Goal: Task Accomplishment & Management: Manage account settings

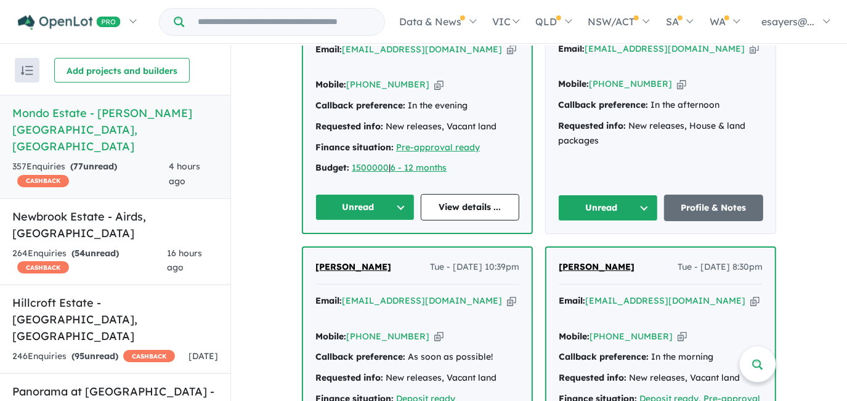
scroll to position [671, 0]
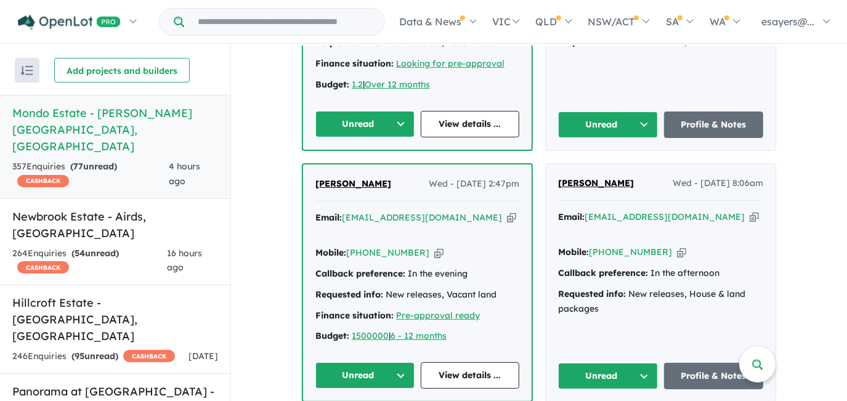
click at [614, 363] on button "Unread" at bounding box center [608, 376] width 100 height 26
click at [472, 362] on link "View details ..." at bounding box center [470, 375] width 99 height 26
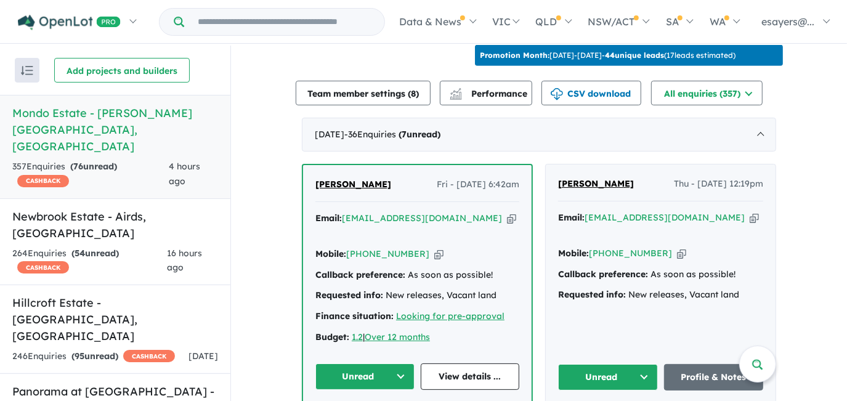
scroll to position [448, 0]
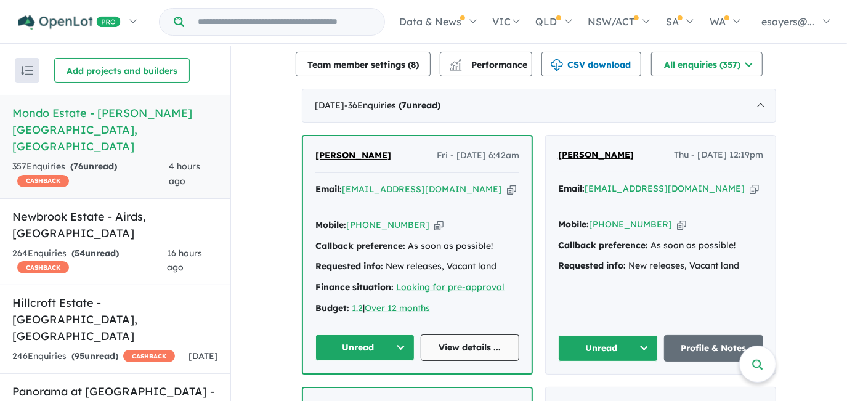
click at [448, 334] on link "View details ..." at bounding box center [470, 347] width 99 height 26
click at [366, 334] on button "Unread" at bounding box center [364, 347] width 99 height 26
click at [379, 390] on button "Assigned" at bounding box center [369, 404] width 107 height 28
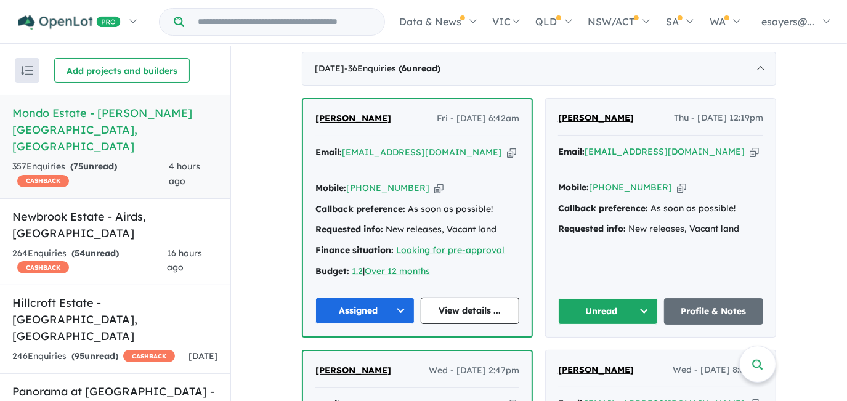
scroll to position [504, 0]
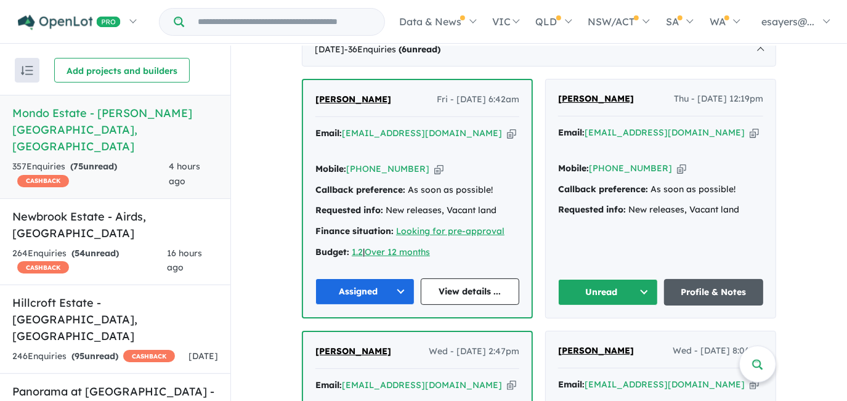
click at [698, 279] on link "Profile & Notes" at bounding box center [714, 292] width 100 height 26
click at [594, 279] on button "Unread" at bounding box center [608, 292] width 100 height 26
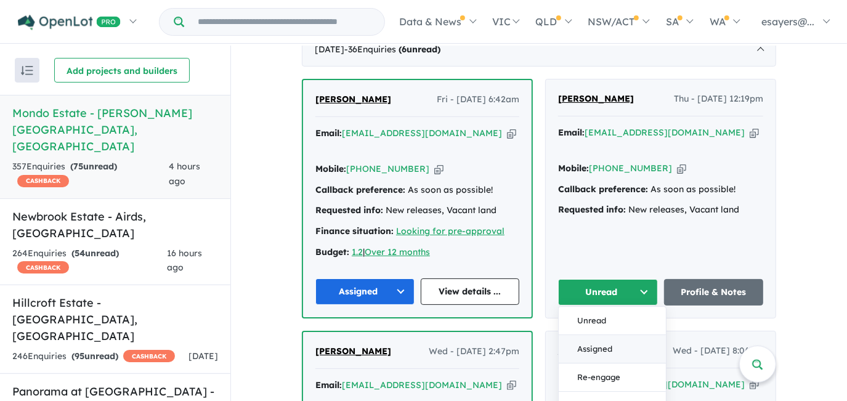
click at [596, 335] on button "Assigned" at bounding box center [612, 349] width 107 height 28
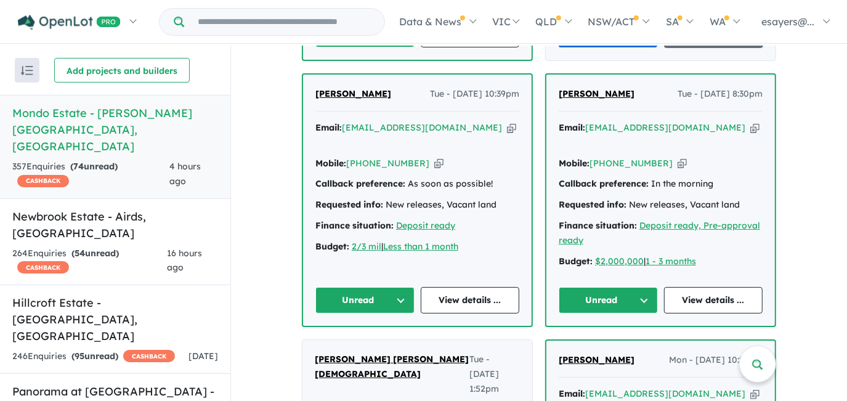
scroll to position [1176, 0]
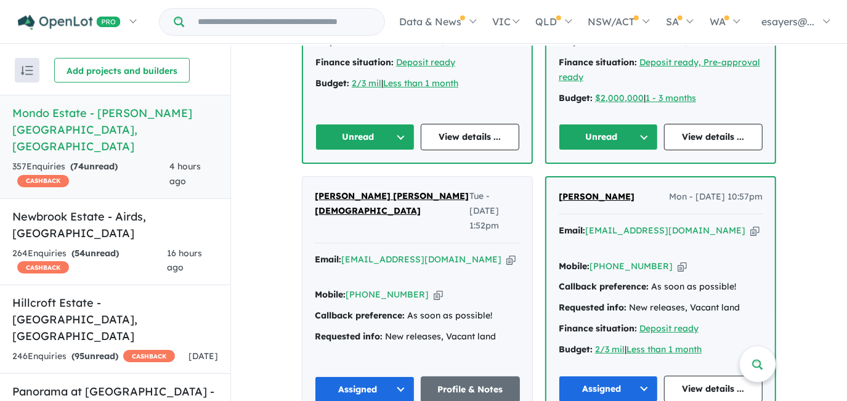
click at [750, 224] on icon "button" at bounding box center [754, 230] width 9 height 13
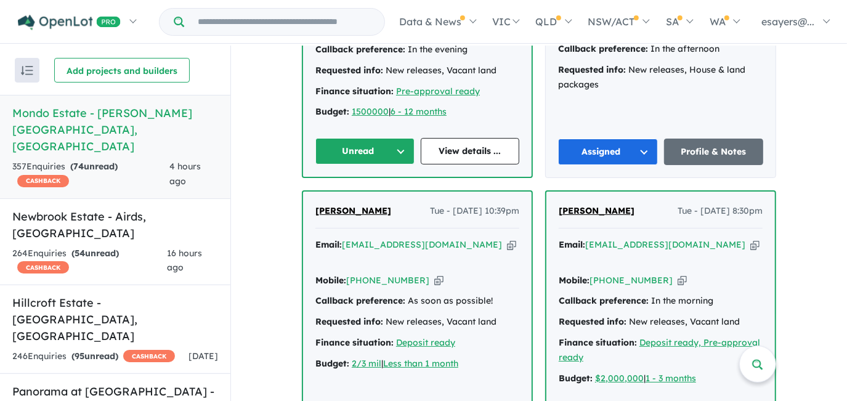
scroll to position [1007, 0]
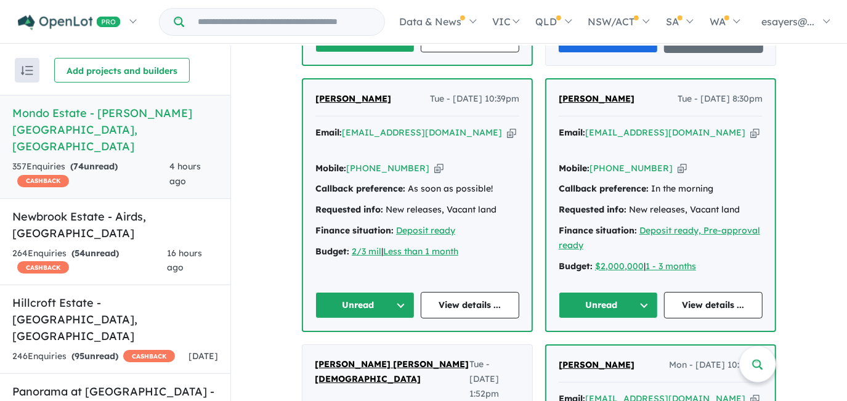
click at [381, 292] on button "Unread" at bounding box center [364, 305] width 99 height 26
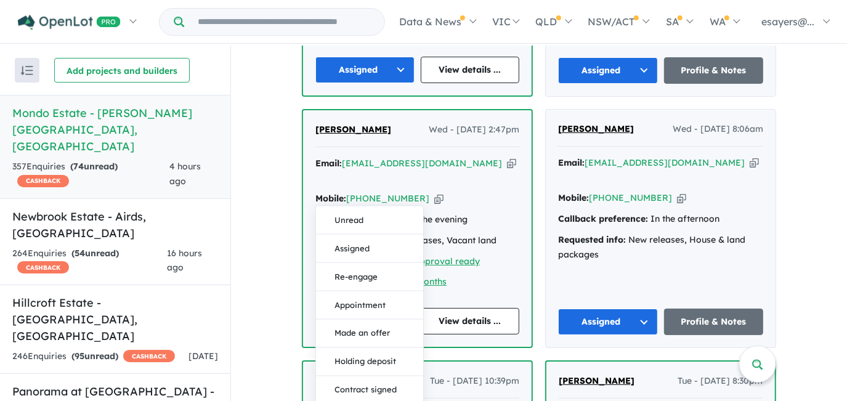
scroll to position [727, 0]
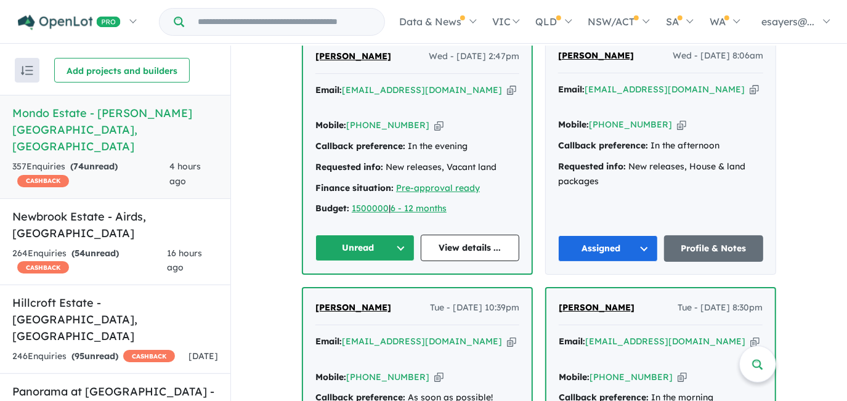
scroll to position [1007, 0]
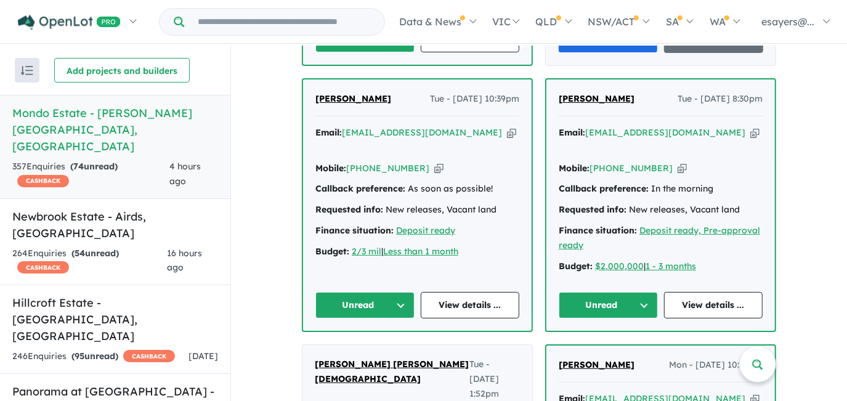
click at [361, 292] on button "Unread" at bounding box center [364, 305] width 99 height 26
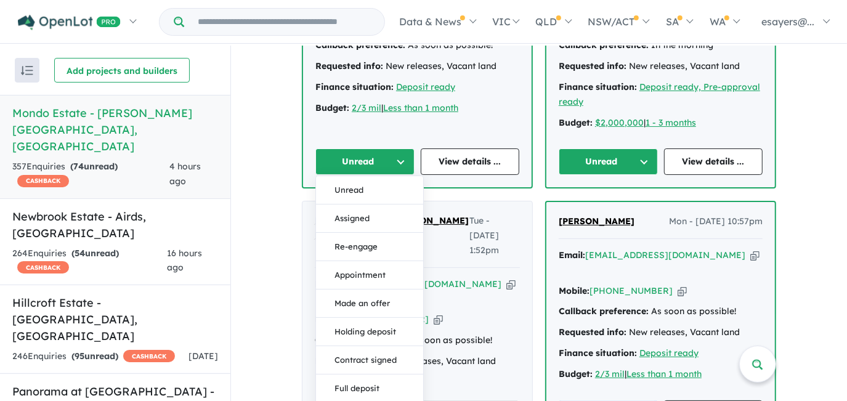
scroll to position [1287, 0]
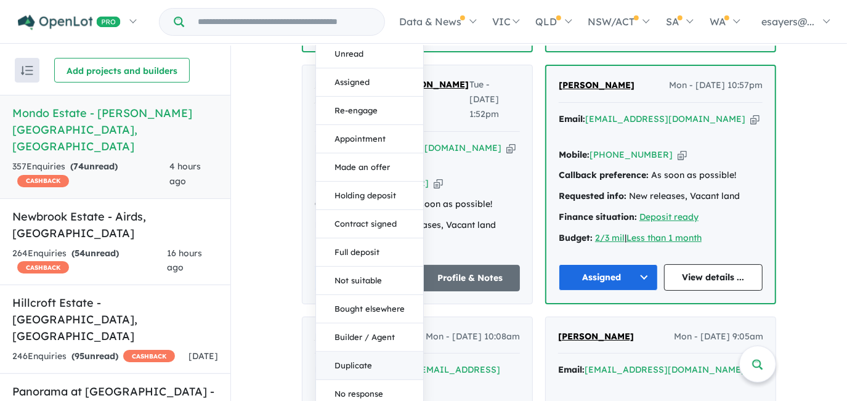
click at [372, 352] on button "Duplicate" at bounding box center [369, 366] width 107 height 28
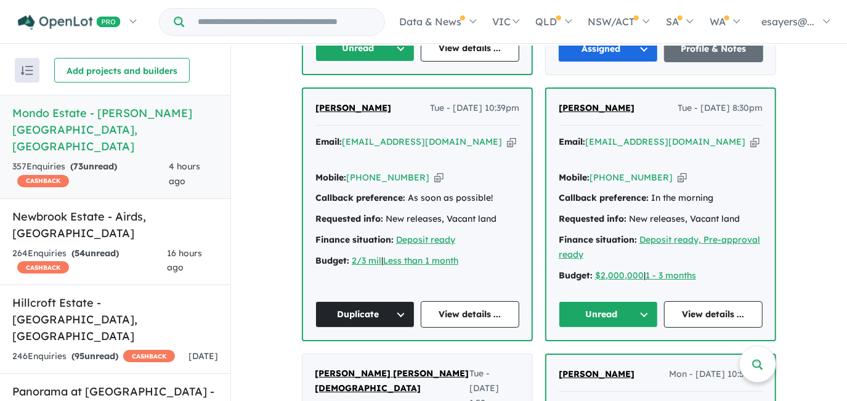
scroll to position [951, 0]
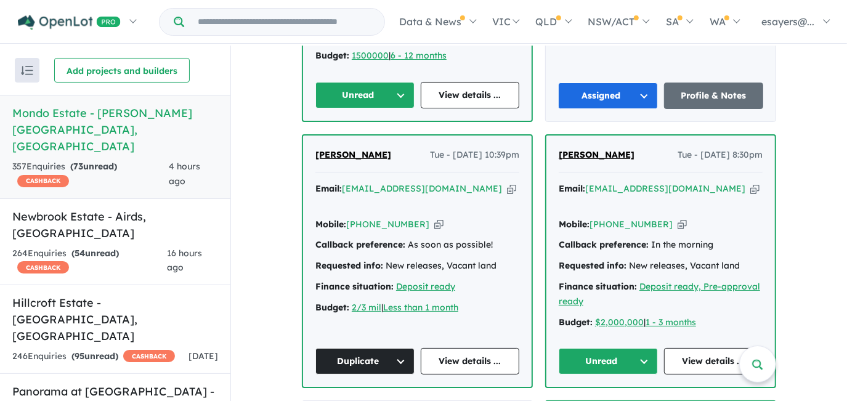
click at [594, 348] on button "Unread" at bounding box center [608, 361] width 99 height 26
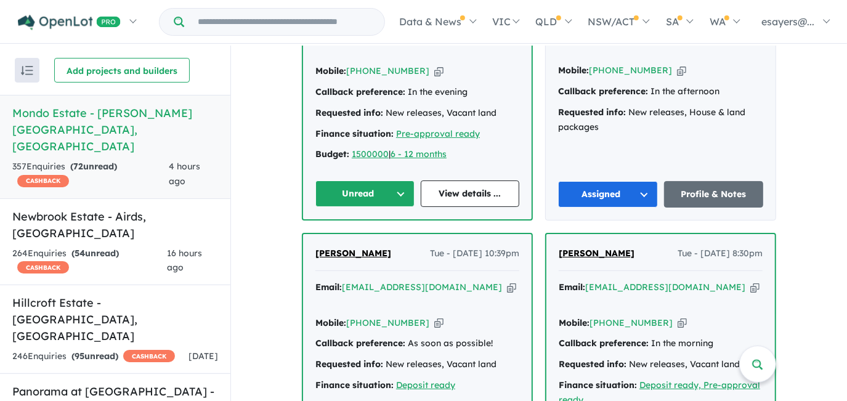
scroll to position [727, 0]
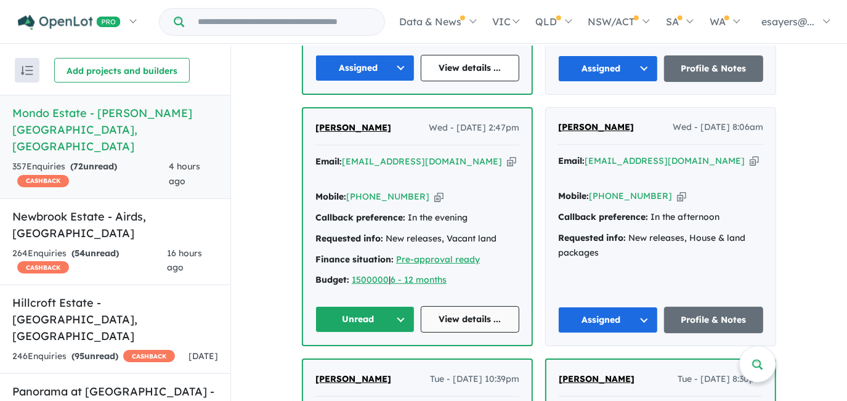
click at [445, 306] on link "View details ..." at bounding box center [470, 319] width 99 height 26
click at [368, 306] on button "Unread" at bounding box center [364, 319] width 99 height 26
click at [371, 362] on button "Assigned" at bounding box center [369, 376] width 107 height 28
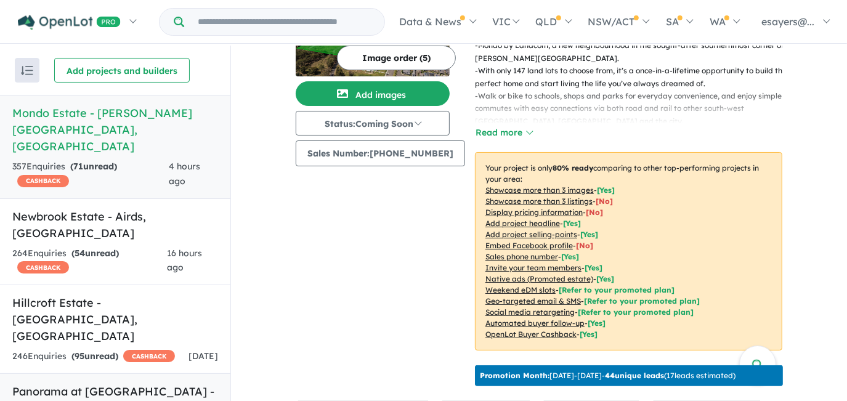
scroll to position [167, 0]
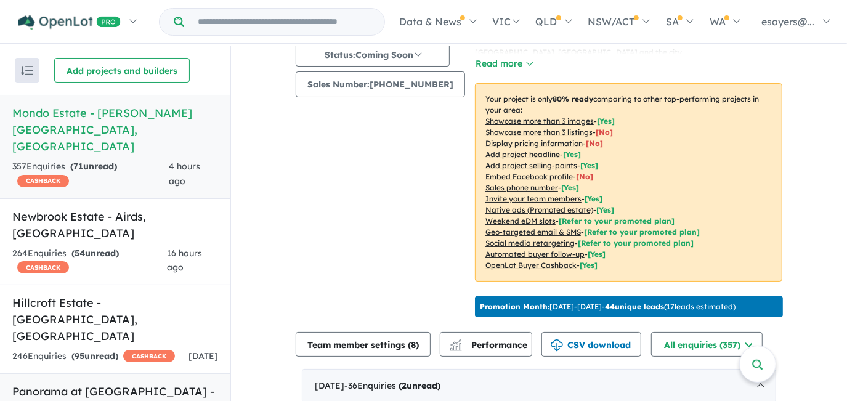
click at [81, 383] on h5 "Panorama at North Wilton Estate - Wilton , NSW" at bounding box center [115, 408] width 206 height 50
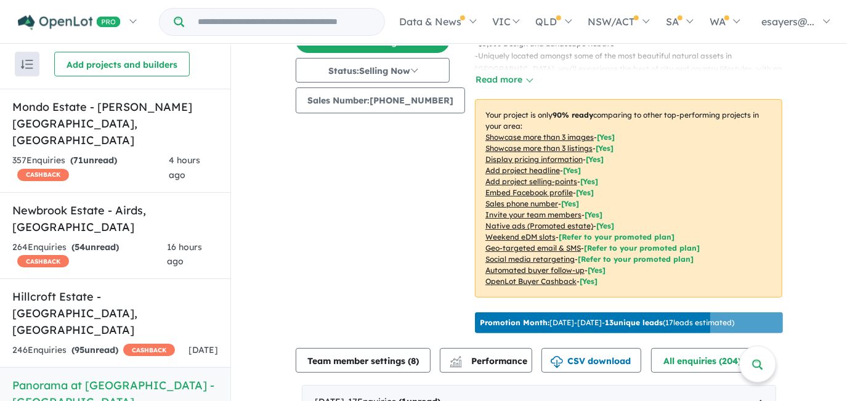
scroll to position [14, 0]
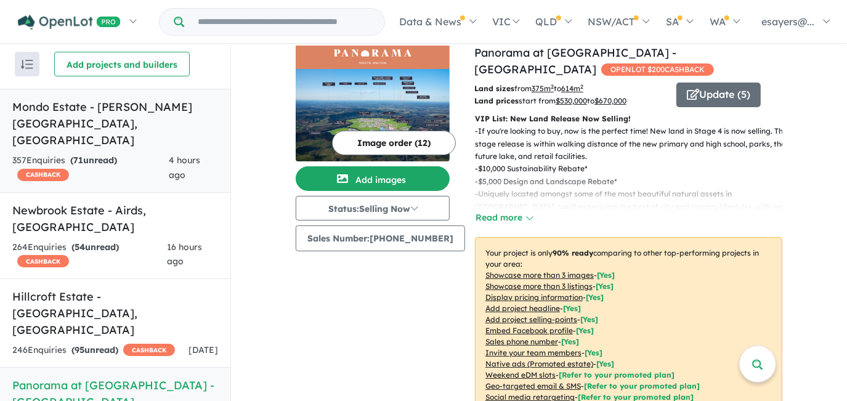
click at [143, 153] on div "357 Enquir ies ( 71 unread) CASHBACK" at bounding box center [90, 168] width 156 height 30
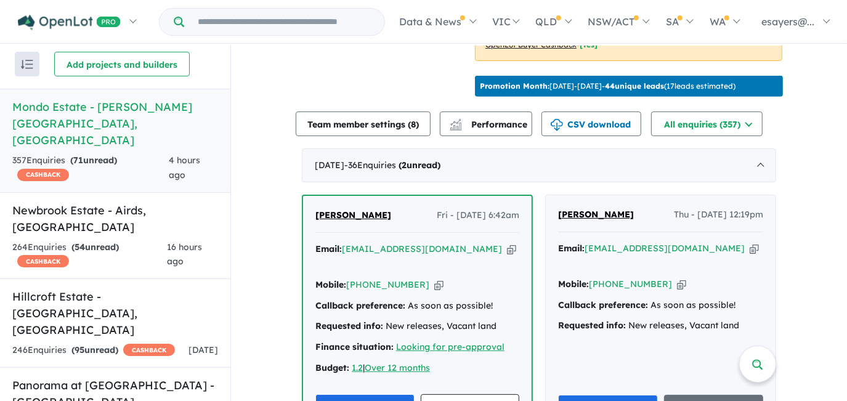
scroll to position [504, 0]
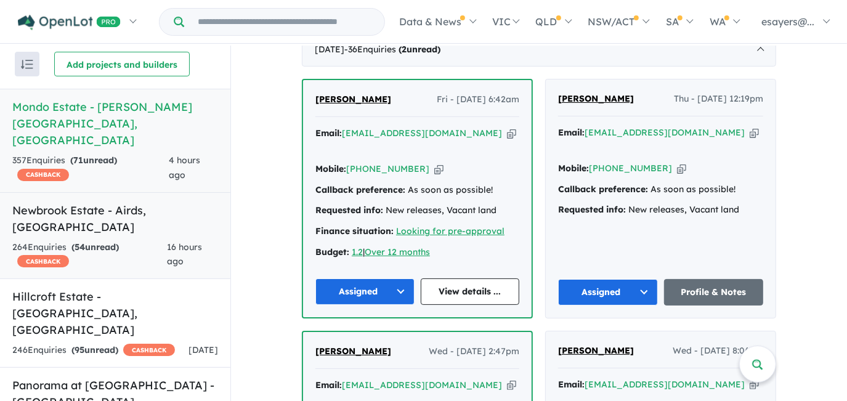
click at [90, 202] on h5 "Newbrook Estate - Airds , NSW" at bounding box center [115, 218] width 206 height 33
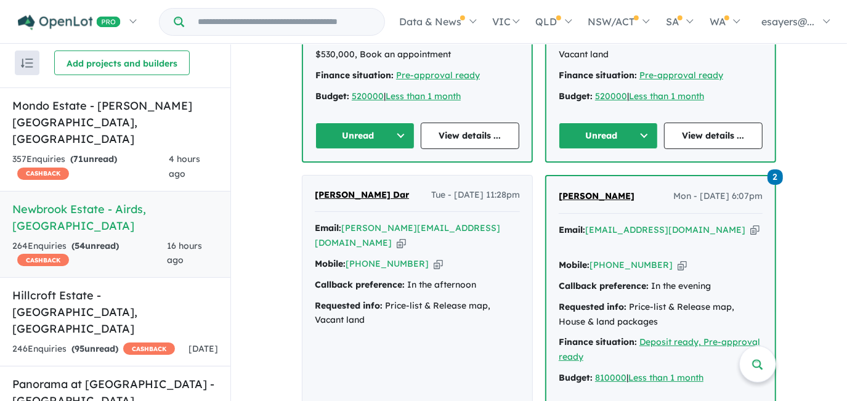
scroll to position [724, 0]
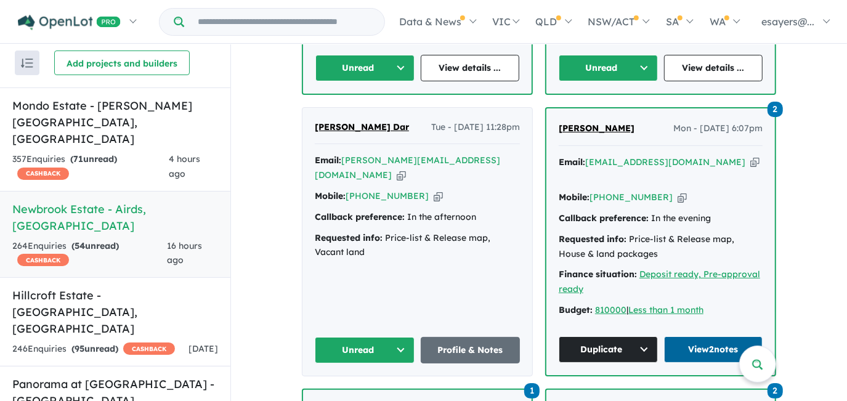
click at [676, 336] on link "View 2 notes" at bounding box center [713, 349] width 99 height 26
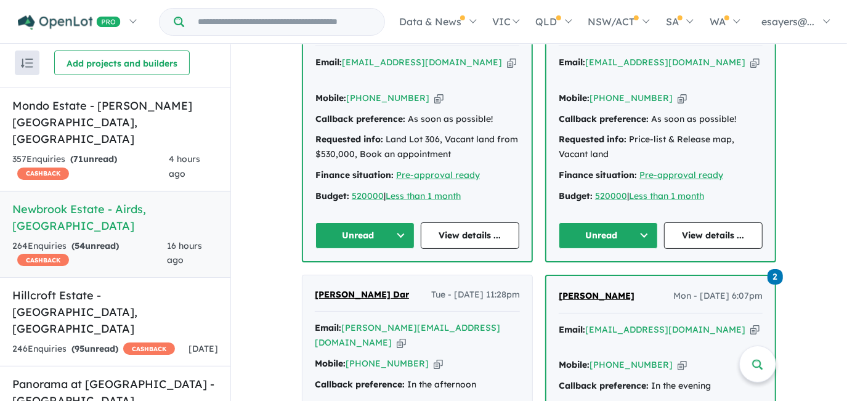
scroll to position [445, 0]
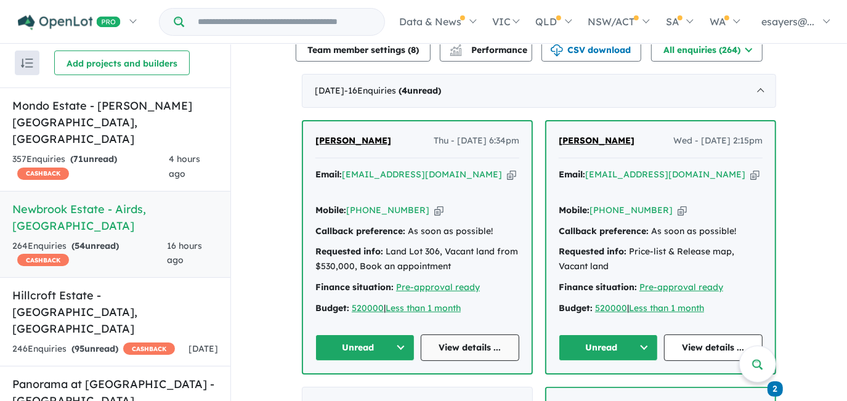
click at [477, 335] on link "View details ..." at bounding box center [470, 347] width 99 height 26
click at [379, 342] on button "Unread" at bounding box center [364, 347] width 99 height 26
click at [377, 392] on button "Assigned" at bounding box center [369, 404] width 107 height 28
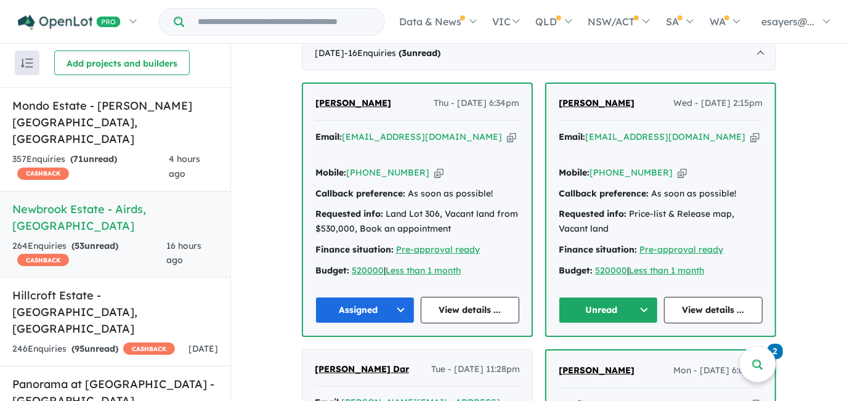
scroll to position [557, 0]
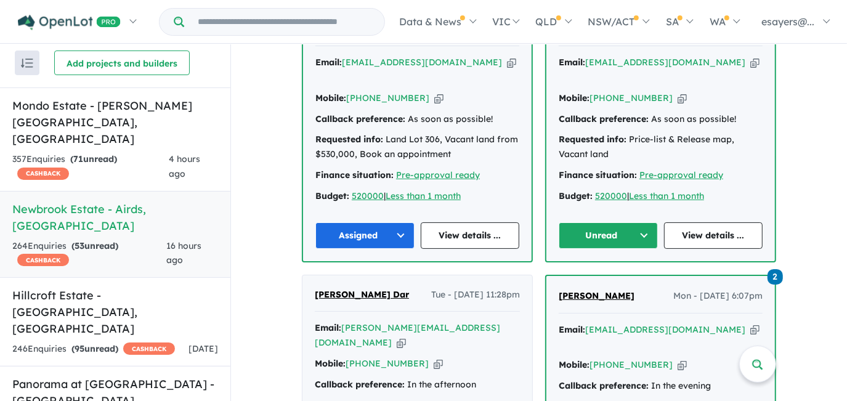
click at [370, 233] on button "Assigned" at bounding box center [364, 235] width 99 height 26
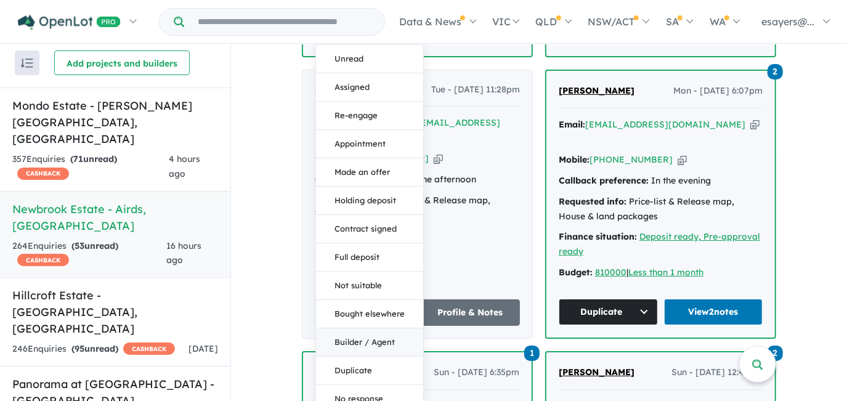
scroll to position [780, 0]
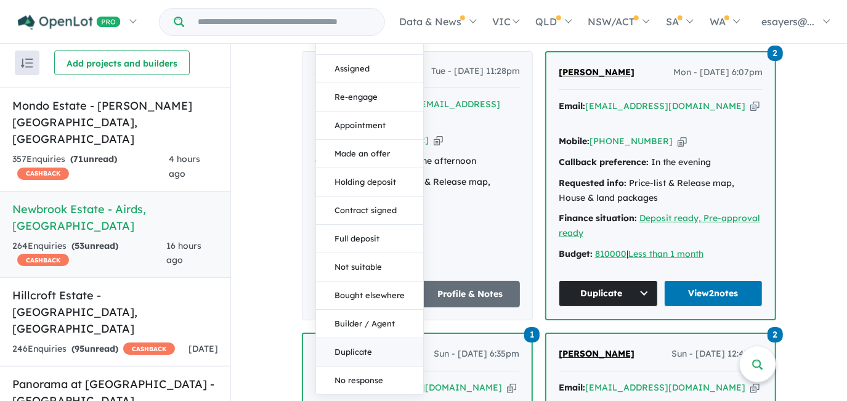
click at [368, 350] on button "Duplicate" at bounding box center [369, 352] width 107 height 28
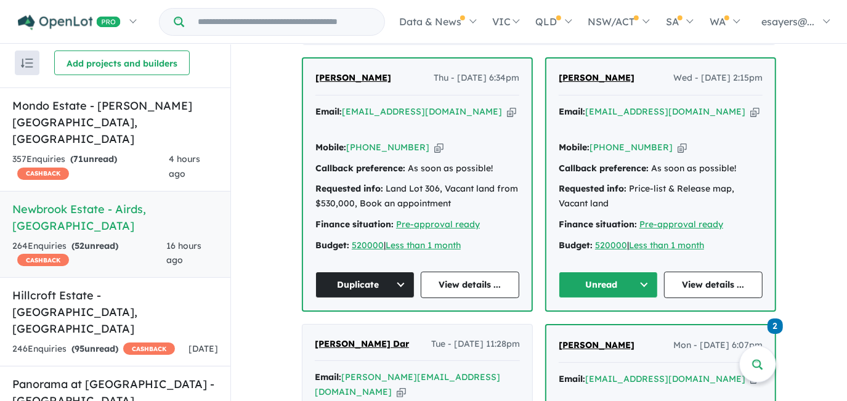
scroll to position [501, 0]
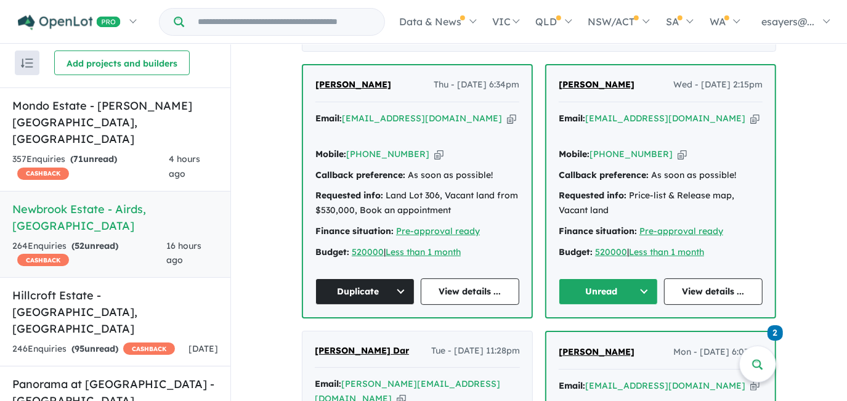
click at [583, 283] on button "Unread" at bounding box center [608, 291] width 99 height 26
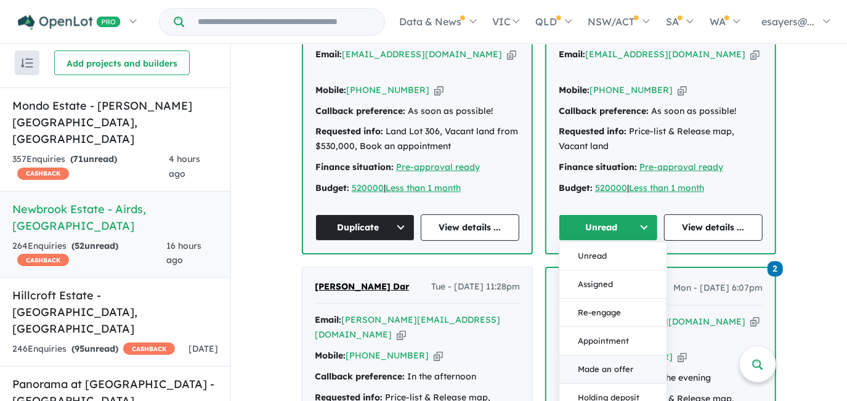
scroll to position [612, 0]
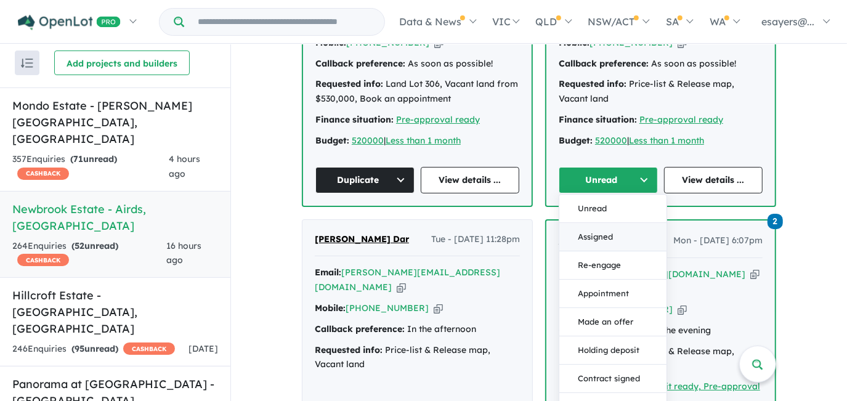
click at [582, 233] on button "Assigned" at bounding box center [612, 237] width 107 height 28
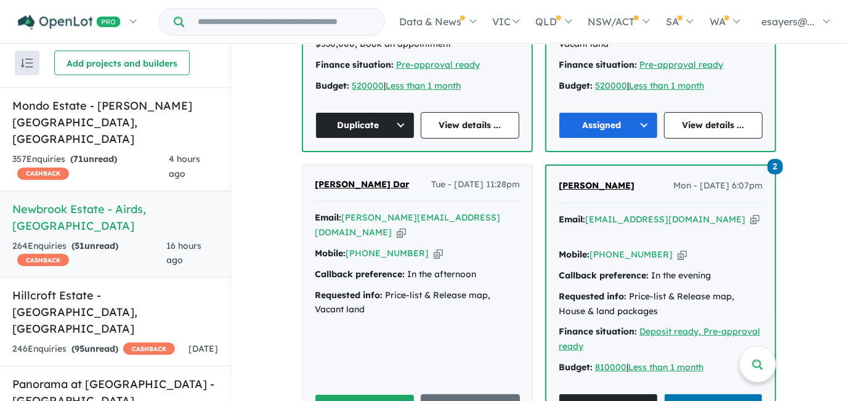
scroll to position [668, 0]
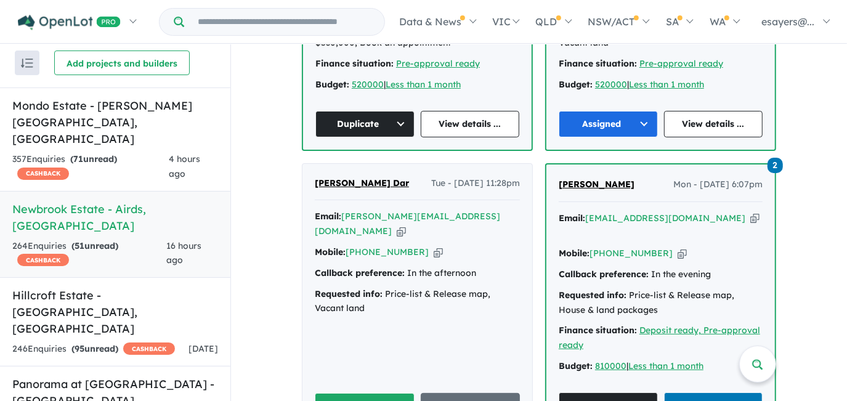
click at [368, 393] on button "Unread" at bounding box center [365, 406] width 100 height 26
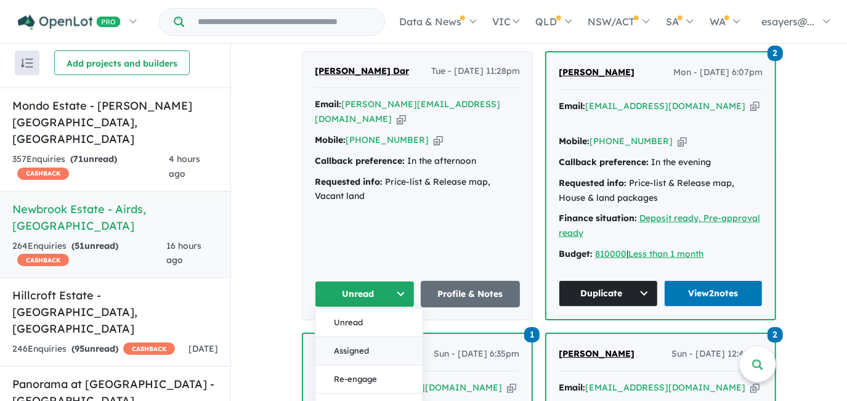
click at [376, 337] on button "Assigned" at bounding box center [368, 351] width 107 height 28
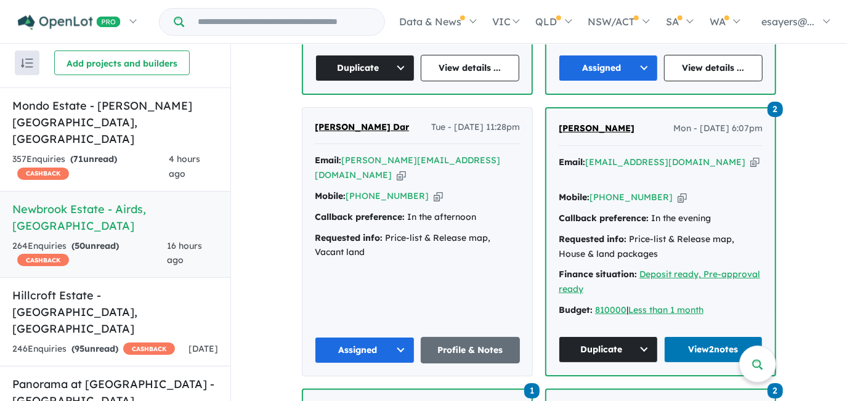
scroll to position [557, 0]
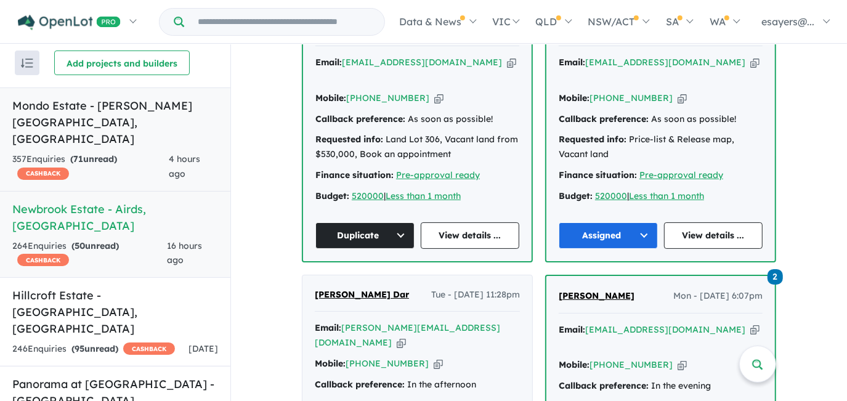
click at [83, 153] on span "71" at bounding box center [78, 158] width 10 height 11
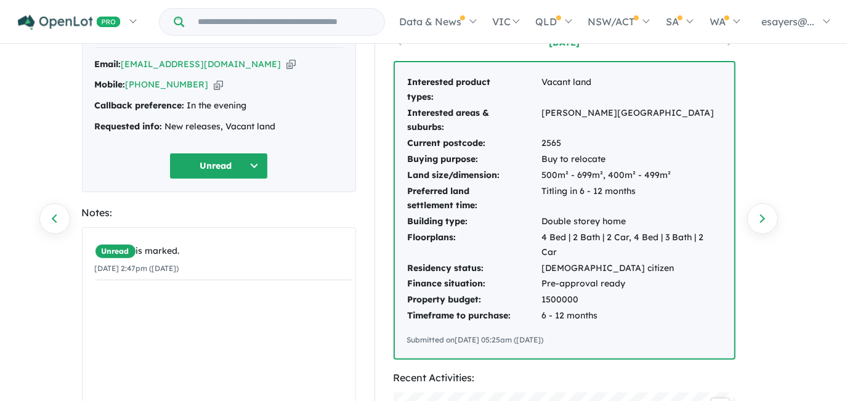
scroll to position [55, 0]
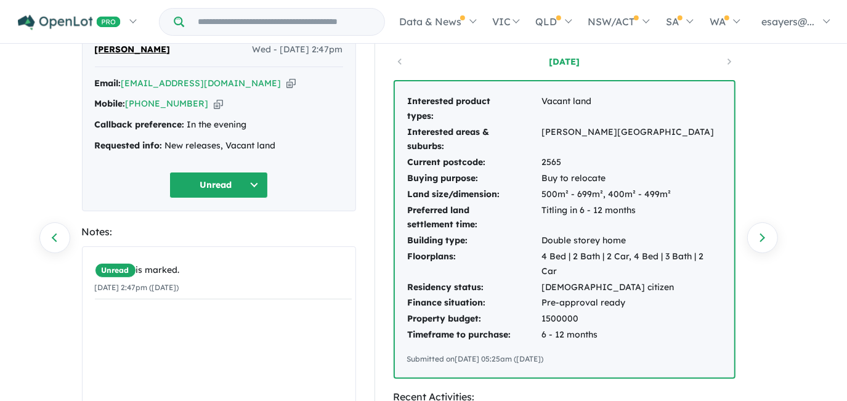
click at [286, 84] on icon "button" at bounding box center [290, 83] width 9 height 13
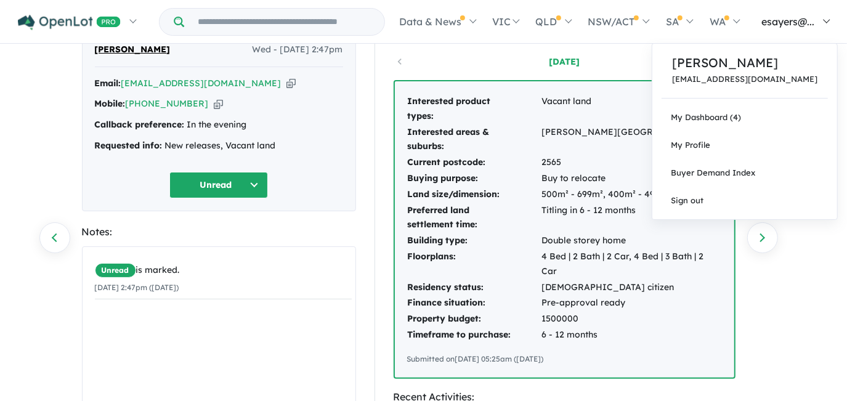
click at [764, 6] on link "esayers@..." at bounding box center [793, 21] width 90 height 43
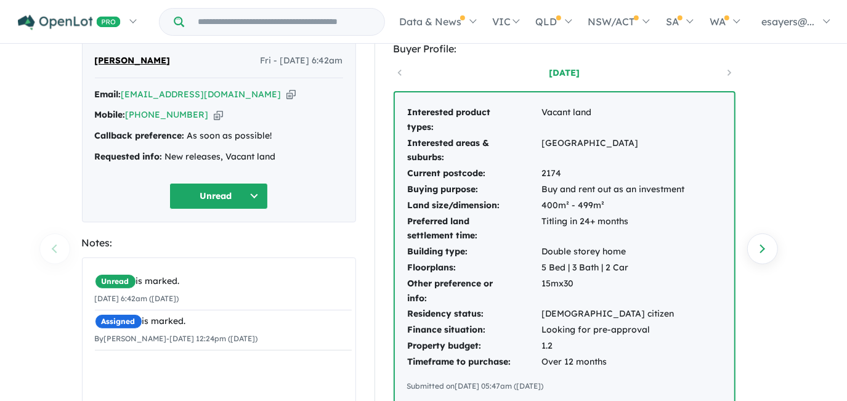
scroll to position [55, 0]
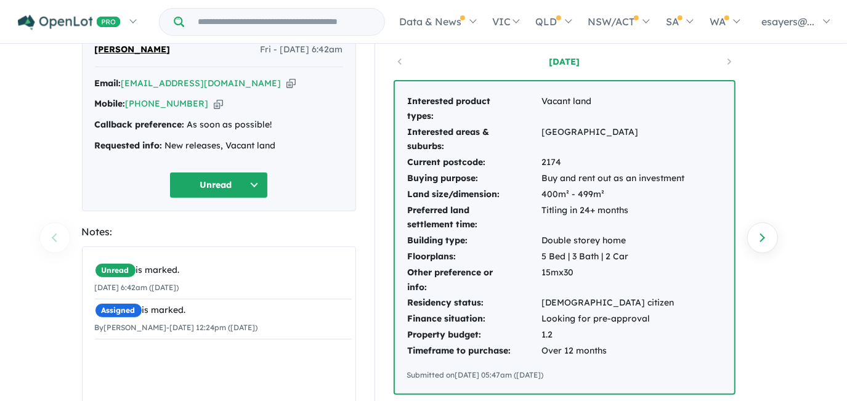
click at [286, 80] on icon "button" at bounding box center [290, 83] width 9 height 13
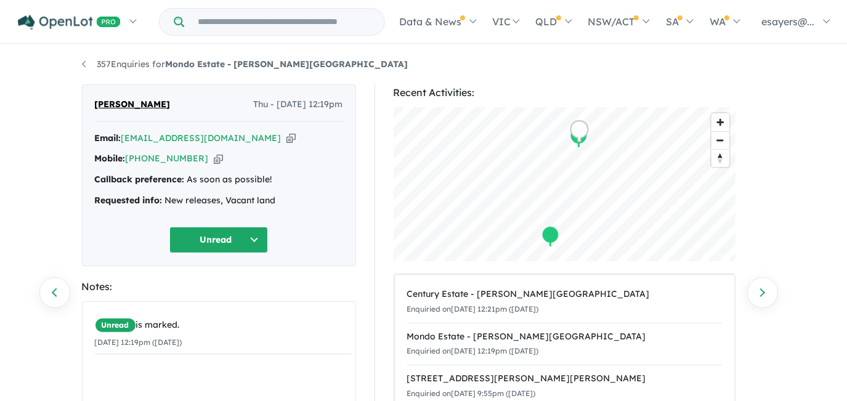
scroll to position [55, 0]
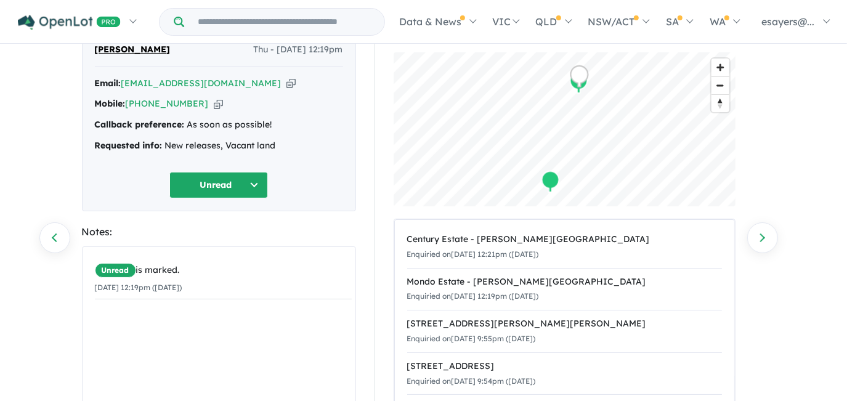
click at [286, 85] on icon "button" at bounding box center [290, 83] width 9 height 13
click at [286, 84] on icon "button" at bounding box center [290, 83] width 9 height 13
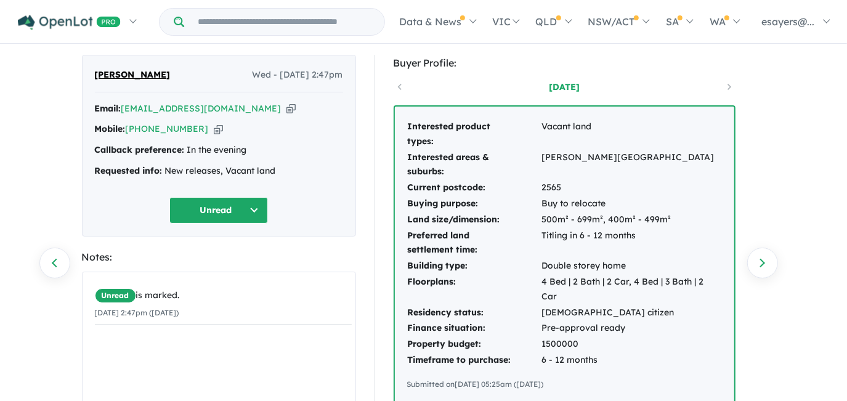
scroll to position [55, 0]
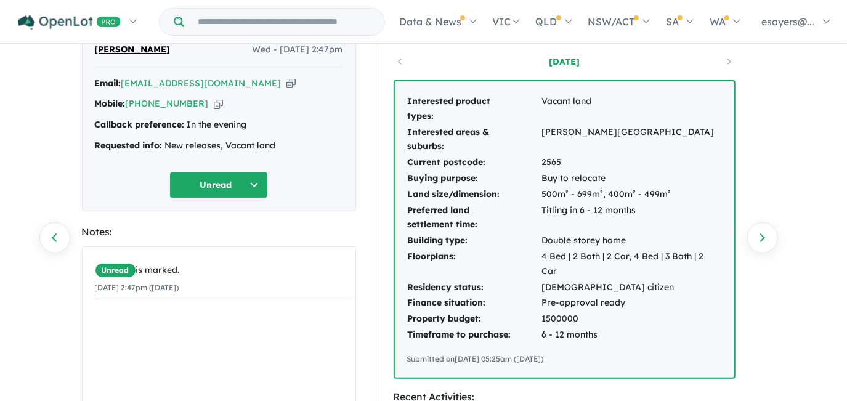
click at [286, 85] on icon "button" at bounding box center [290, 83] width 9 height 13
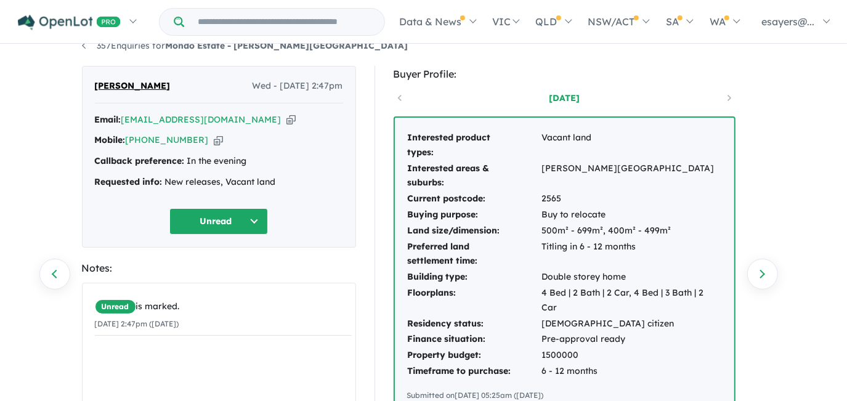
scroll to position [0, 0]
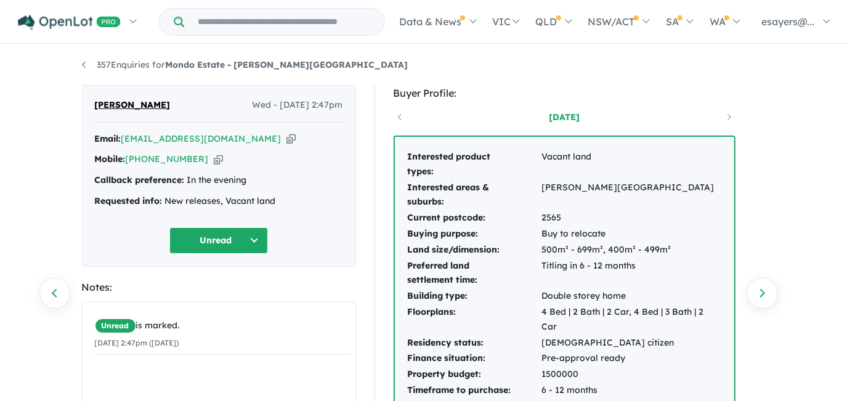
click at [286, 134] on icon "button" at bounding box center [290, 138] width 9 height 13
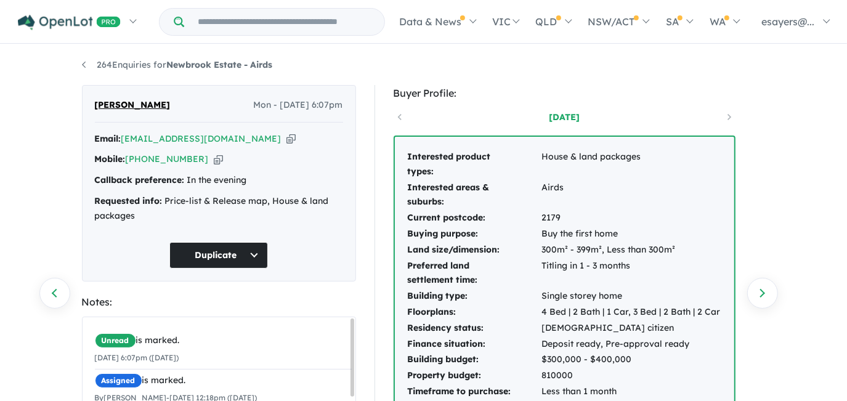
click at [286, 137] on icon "button" at bounding box center [290, 138] width 9 height 13
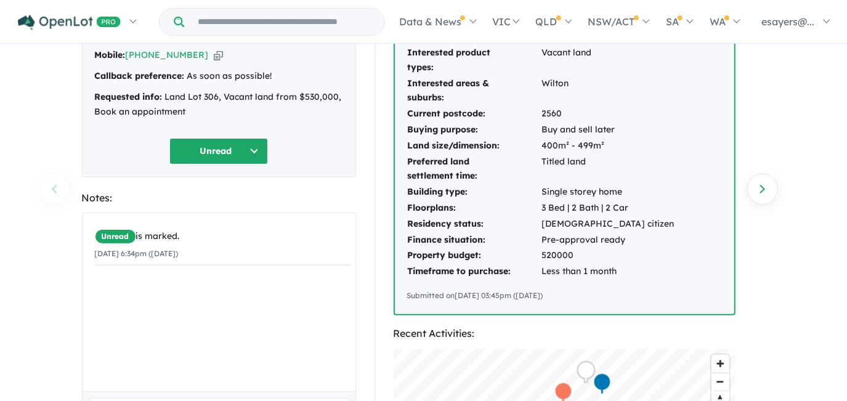
scroll to position [55, 0]
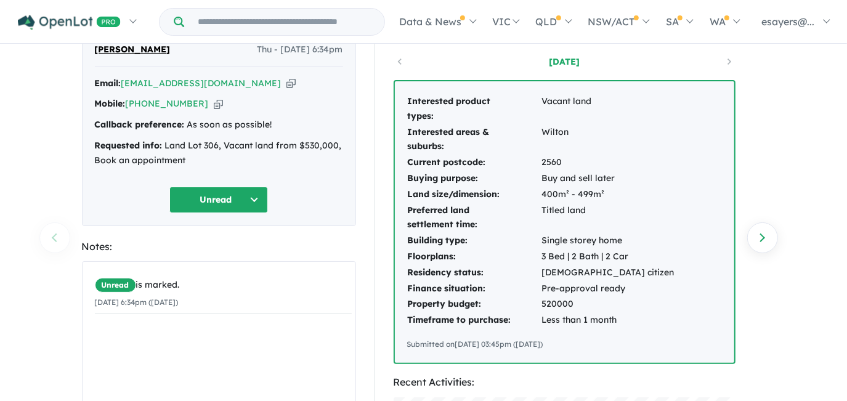
click at [286, 84] on icon "button" at bounding box center [290, 83] width 9 height 13
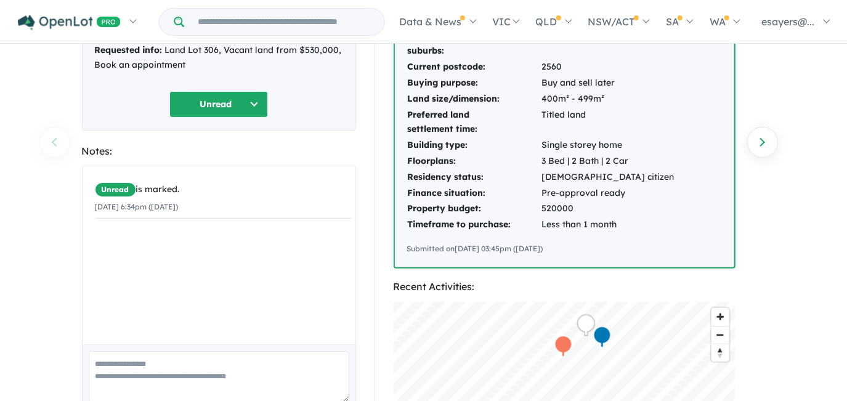
scroll to position [0, 0]
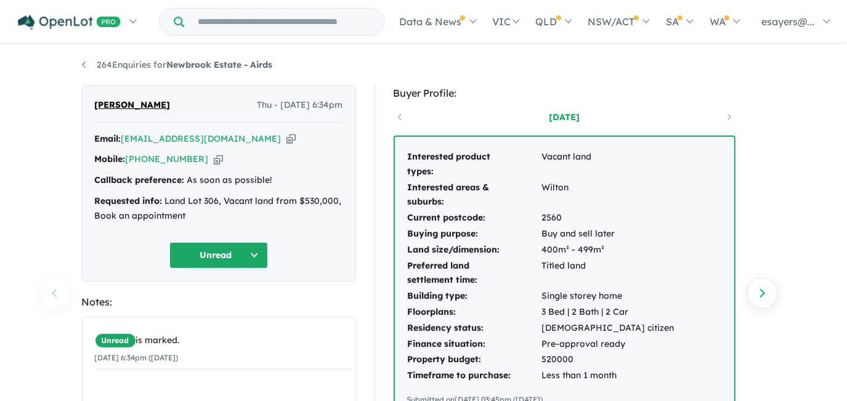
click at [286, 134] on icon "button" at bounding box center [290, 138] width 9 height 13
click at [286, 137] on icon "button" at bounding box center [290, 138] width 9 height 13
